Goal: Navigation & Orientation: Find specific page/section

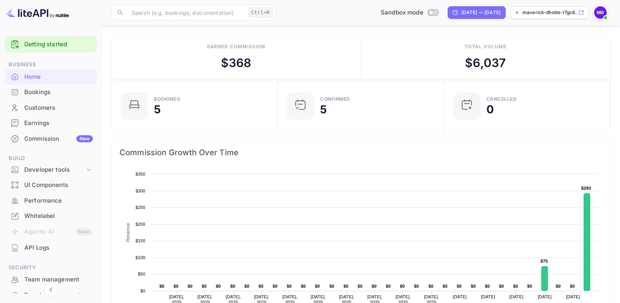
click at [34, 42] on link "Getting started" at bounding box center [58, 44] width 69 height 9
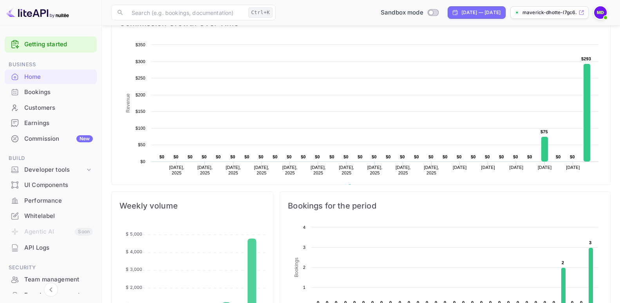
scroll to position [121, 155]
click at [23, 63] on span "Business" at bounding box center [51, 64] width 92 height 9
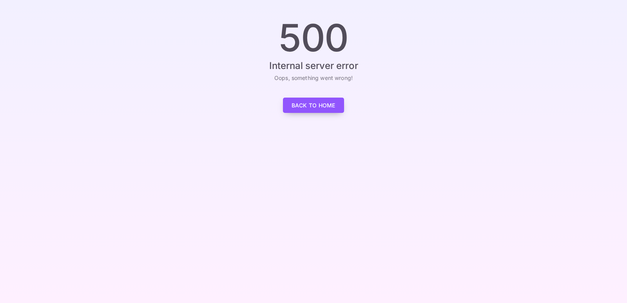
click at [294, 103] on link "Back to Home" at bounding box center [313, 105] width 61 height 15
